Goal: Task Accomplishment & Management: Use online tool/utility

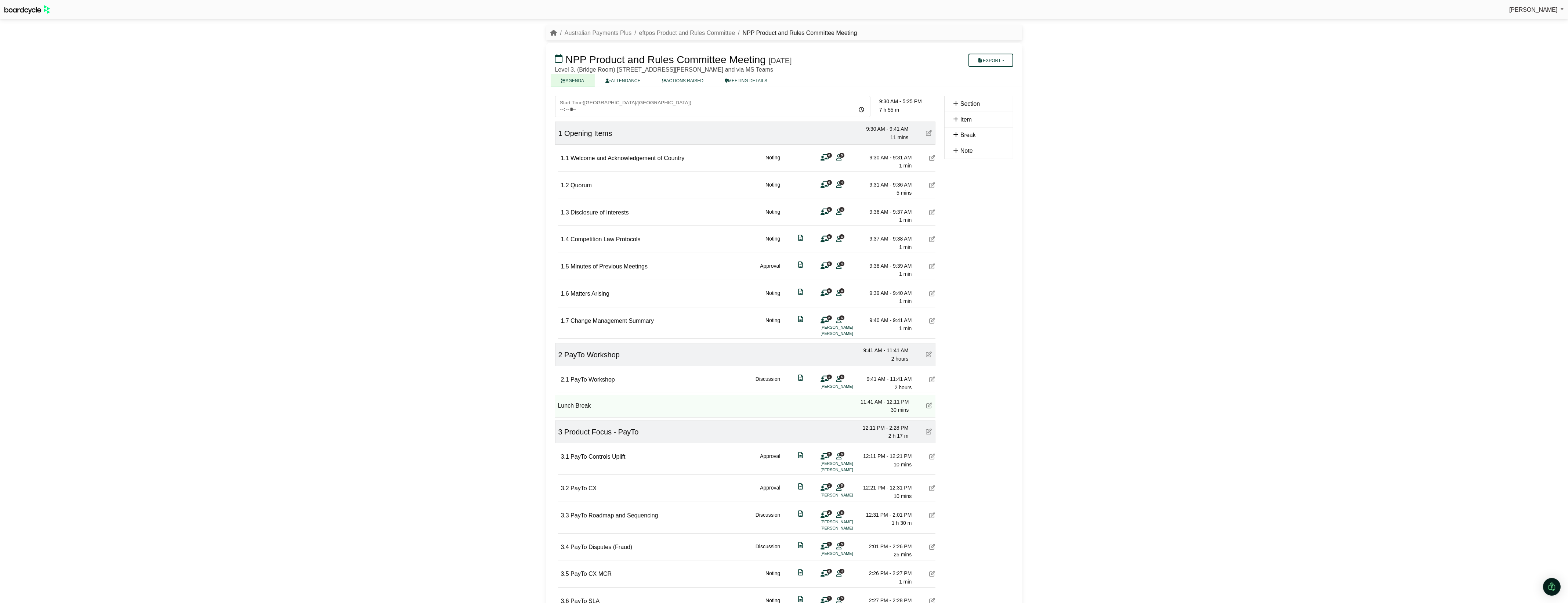
click at [20, 11] on img at bounding box center [27, 9] width 45 height 9
click at [697, 32] on link "eftpos Product and Rules Committee" at bounding box center [687, 33] width 96 height 6
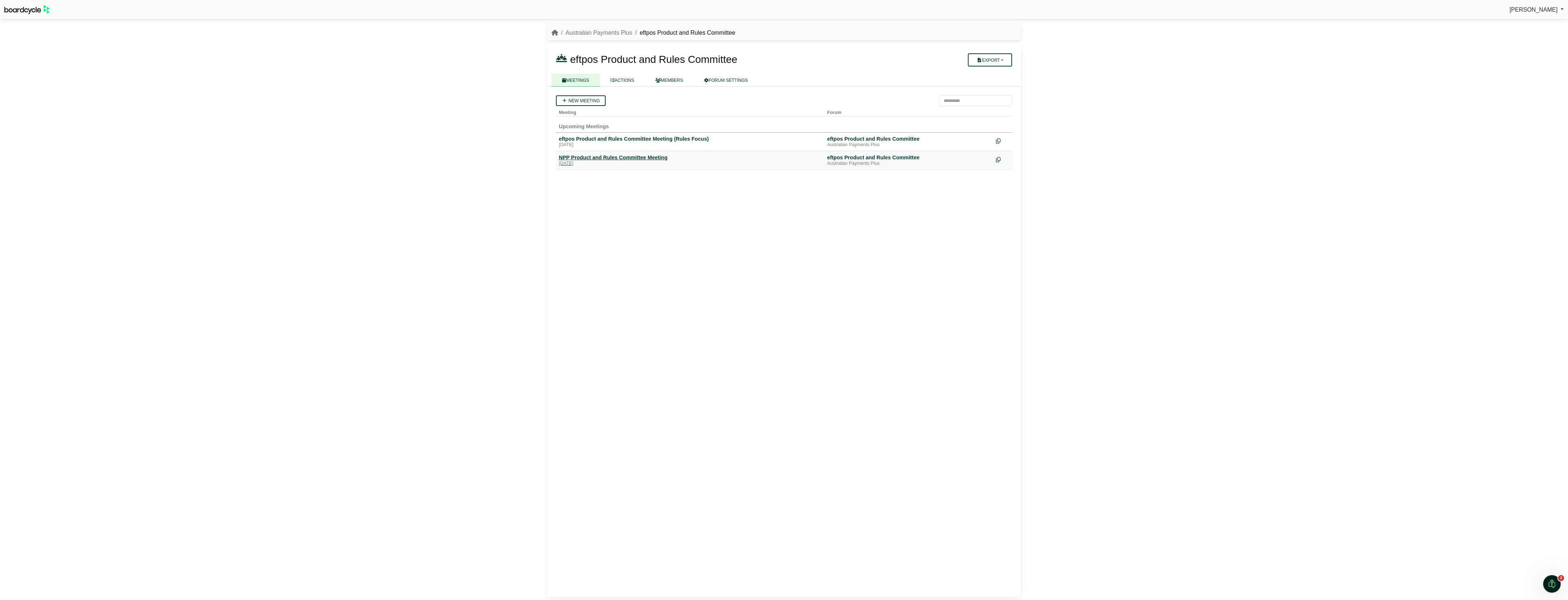
click at [615, 155] on div "NPP Product and Rules Committee Meeting" at bounding box center [690, 157] width 262 height 6
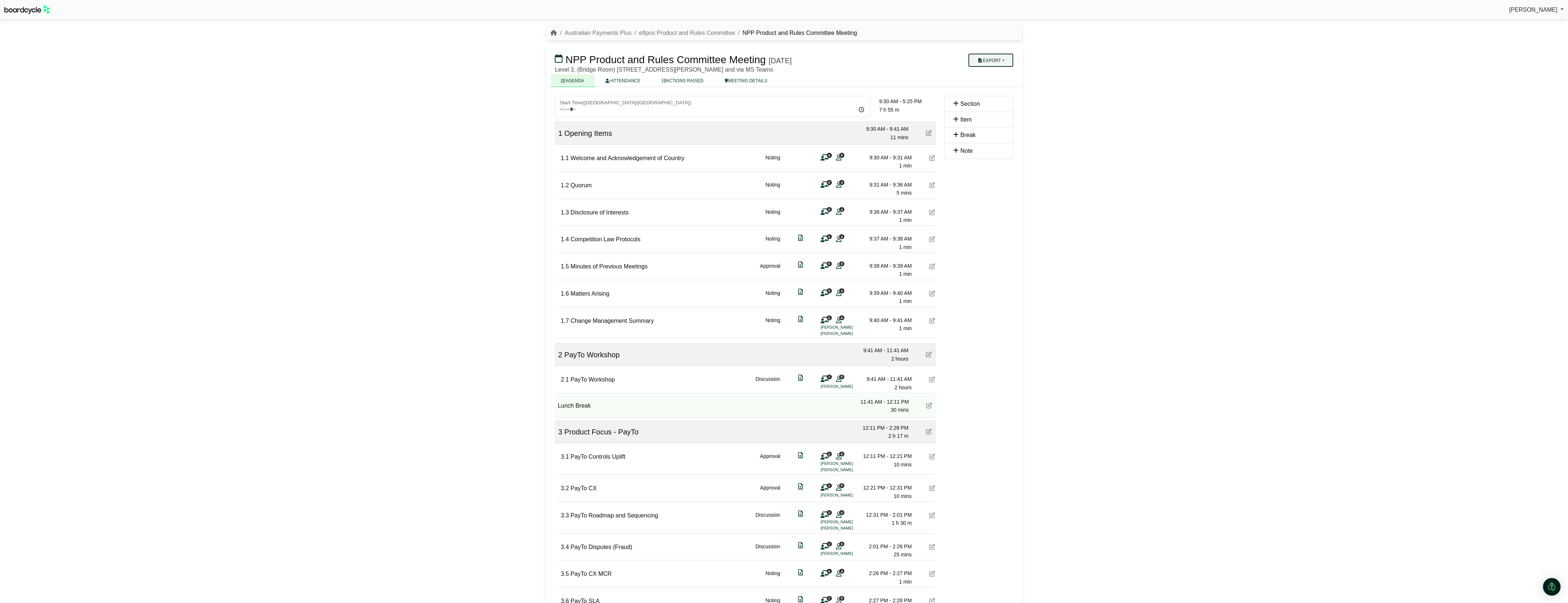
click at [990, 61] on button "Export" at bounding box center [990, 60] width 45 height 13
click at [994, 71] on link "Agenda" at bounding box center [1000, 73] width 64 height 11
click at [1281, 120] on div "Stephen Tudjman Sign Out Australian Payments Plus eftpos Product and Rules Comm…" at bounding box center [784, 302] width 1568 height 603
